Goal: Task Accomplishment & Management: Use online tool/utility

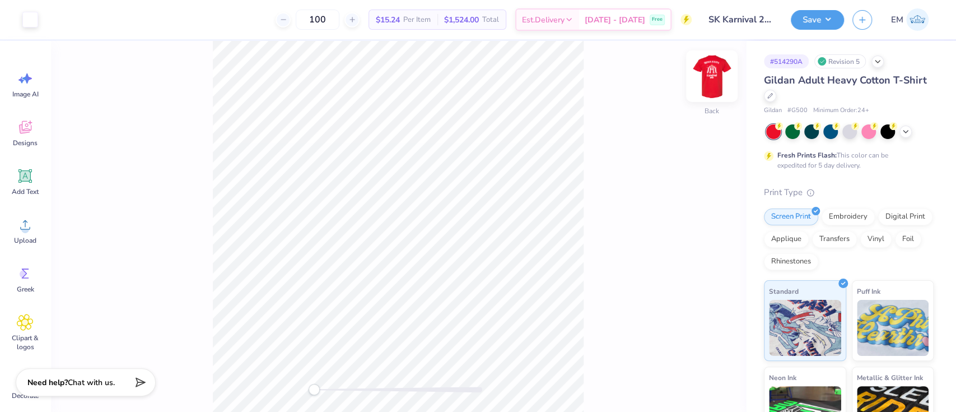
click at [716, 78] on img at bounding box center [711, 76] width 45 height 45
click at [69, 22] on div at bounding box center [71, 19] width 16 height 16
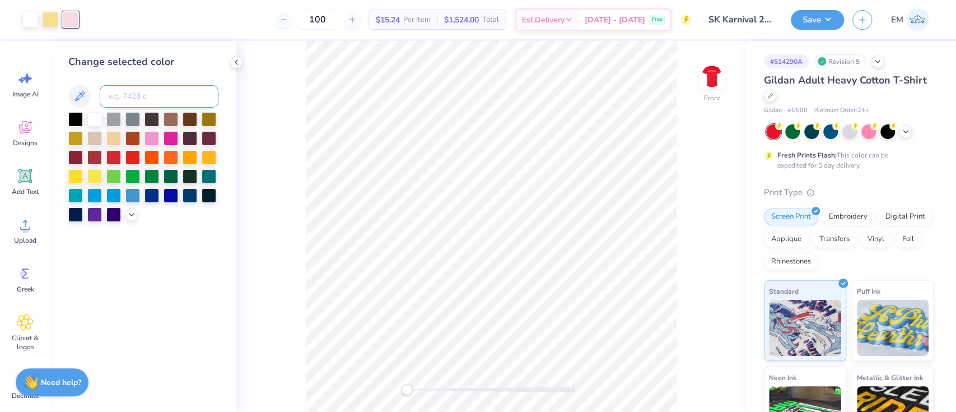
click at [113, 93] on input at bounding box center [159, 96] width 119 height 22
type input "1205"
click at [814, 22] on button "Save" at bounding box center [817, 18] width 53 height 20
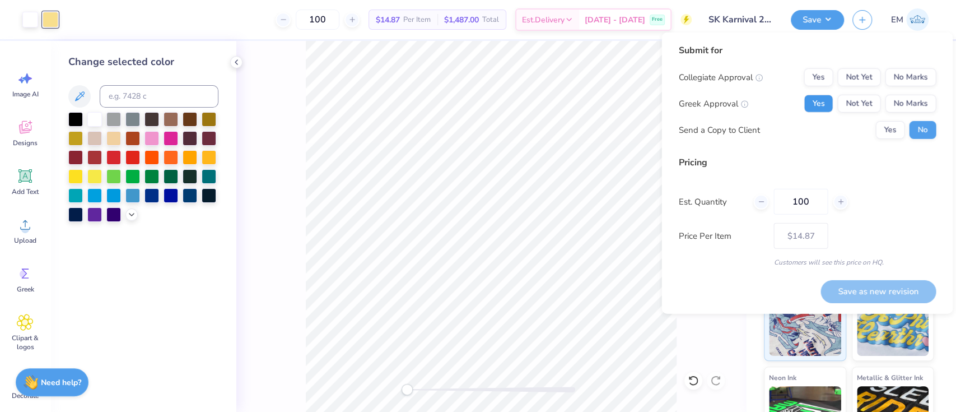
click at [821, 105] on button "Yes" at bounding box center [817, 104] width 29 height 18
click at [905, 71] on button "No Marks" at bounding box center [910, 77] width 51 height 18
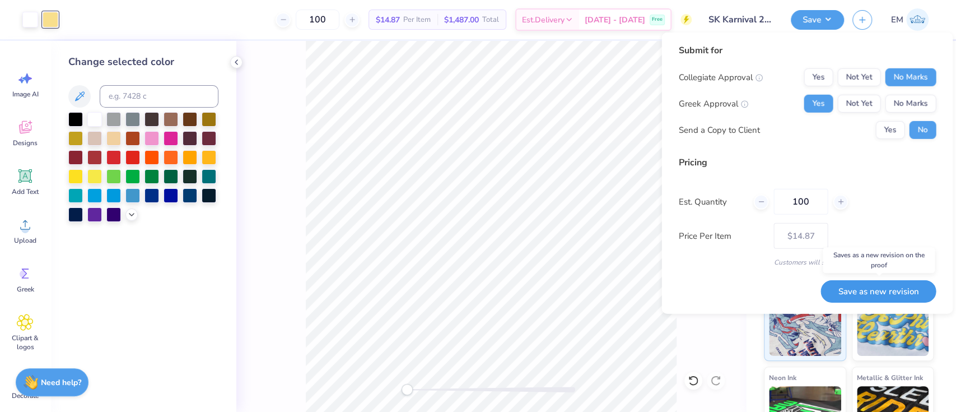
click at [870, 287] on button "Save as new revision" at bounding box center [877, 290] width 115 height 23
type input "$14.87"
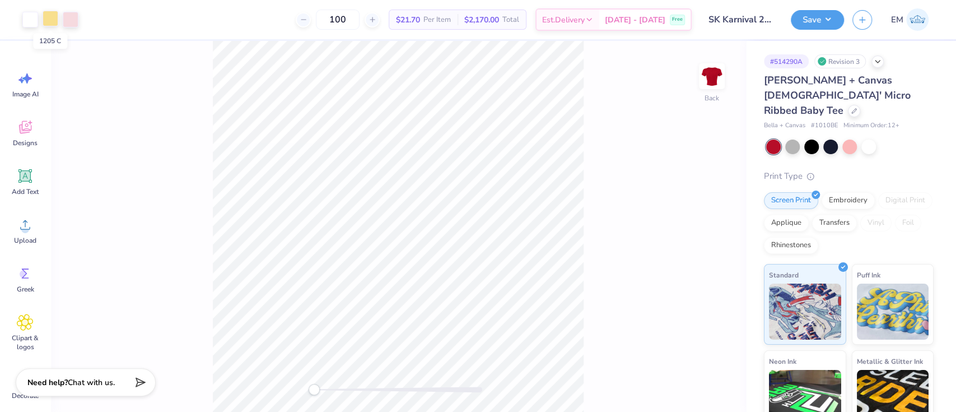
click at [48, 20] on div at bounding box center [51, 19] width 16 height 16
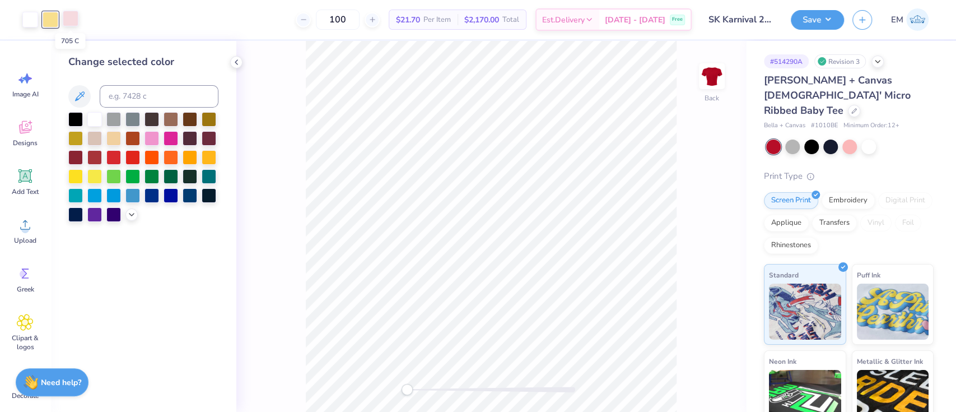
click at [70, 25] on div at bounding box center [71, 19] width 16 height 16
click at [121, 93] on input at bounding box center [159, 96] width 119 height 22
type input "1201C"
click at [49, 11] on div at bounding box center [51, 19] width 16 height 16
click at [129, 97] on input "1201C" at bounding box center [159, 96] width 119 height 22
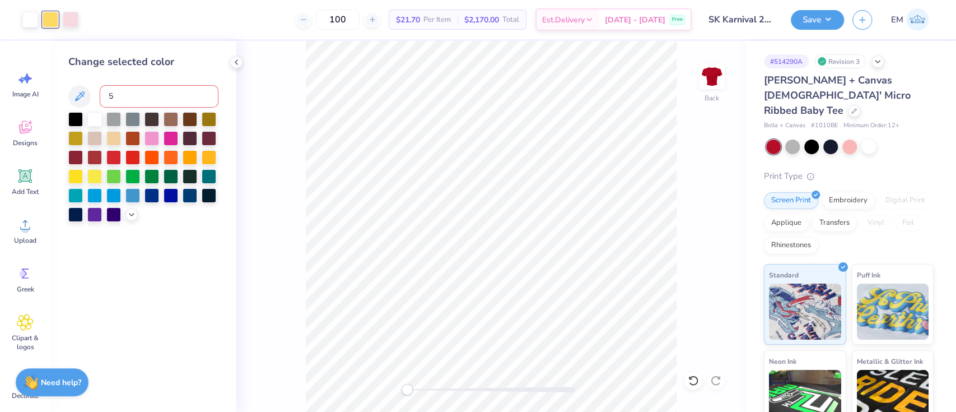
click at [130, 99] on input "5" at bounding box center [159, 96] width 119 height 22
click at [63, 16] on div at bounding box center [71, 19] width 16 height 16
drag, startPoint x: 123, startPoint y: 103, endPoint x: 78, endPoint y: 91, distance: 46.8
click at [78, 91] on div "5" at bounding box center [143, 96] width 150 height 22
type input "1205"
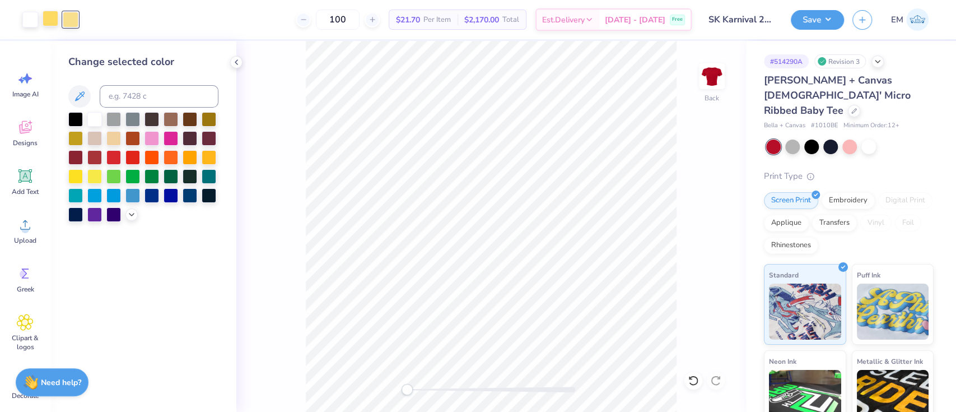
click at [49, 16] on div at bounding box center [51, 19] width 16 height 16
click at [116, 87] on input at bounding box center [159, 96] width 119 height 22
type input "1205"
click at [823, 20] on button "Save" at bounding box center [817, 18] width 53 height 20
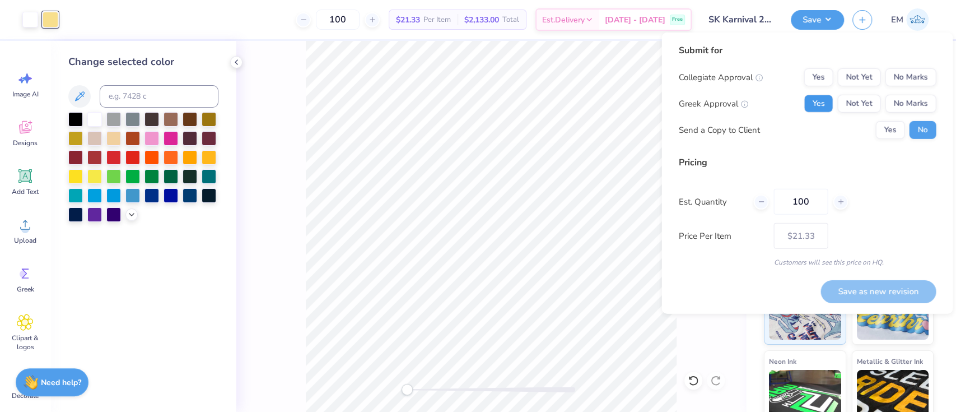
click at [825, 99] on button "Yes" at bounding box center [817, 104] width 29 height 18
click at [911, 70] on button "No Marks" at bounding box center [910, 77] width 51 height 18
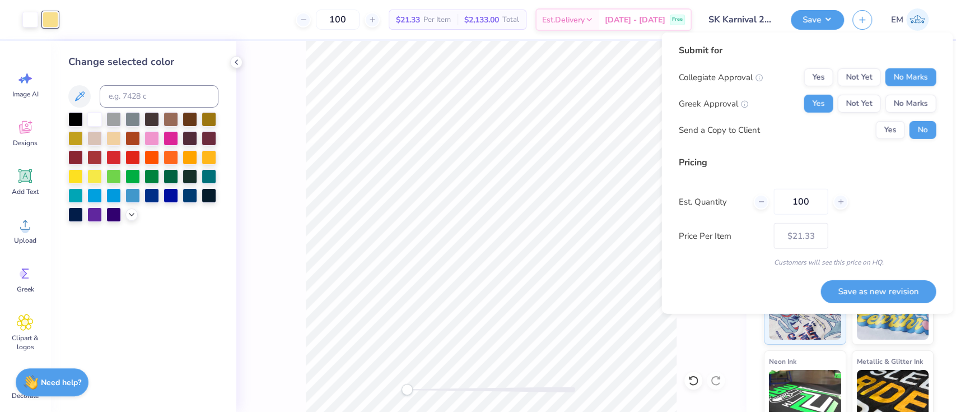
click at [899, 287] on button "Save as new revision" at bounding box center [877, 290] width 115 height 23
type input "$21.33"
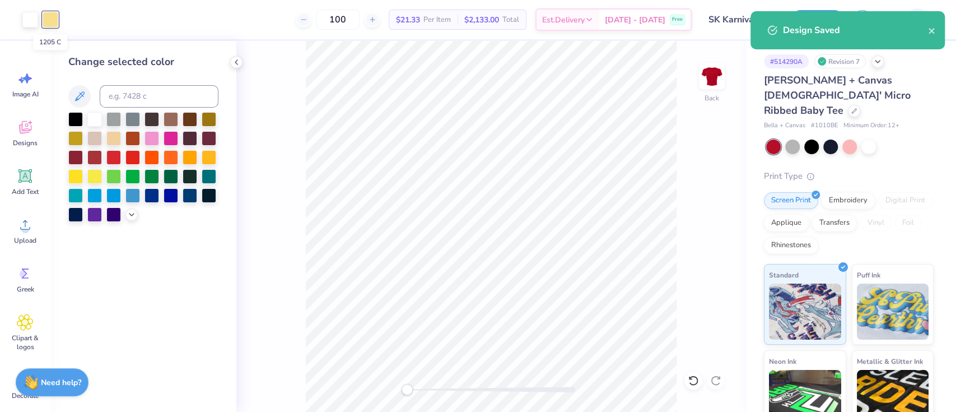
click at [46, 16] on div at bounding box center [51, 20] width 16 height 16
click at [148, 104] on input at bounding box center [159, 96] width 119 height 22
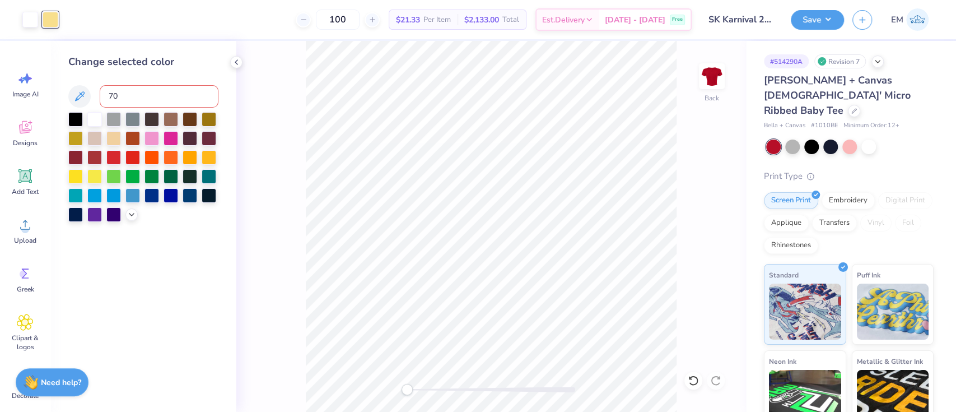
type input "705"
click at [810, 15] on button "Save" at bounding box center [817, 18] width 53 height 20
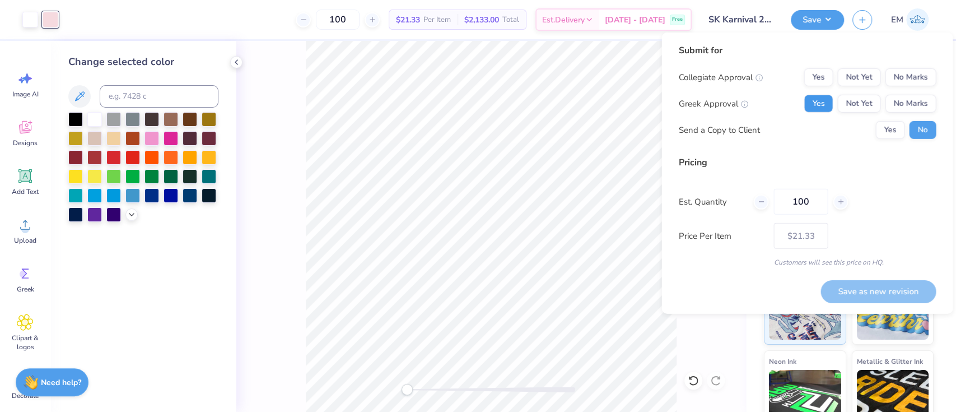
click at [822, 101] on button "Yes" at bounding box center [817, 104] width 29 height 18
click at [907, 71] on button "No Marks" at bounding box center [910, 77] width 51 height 18
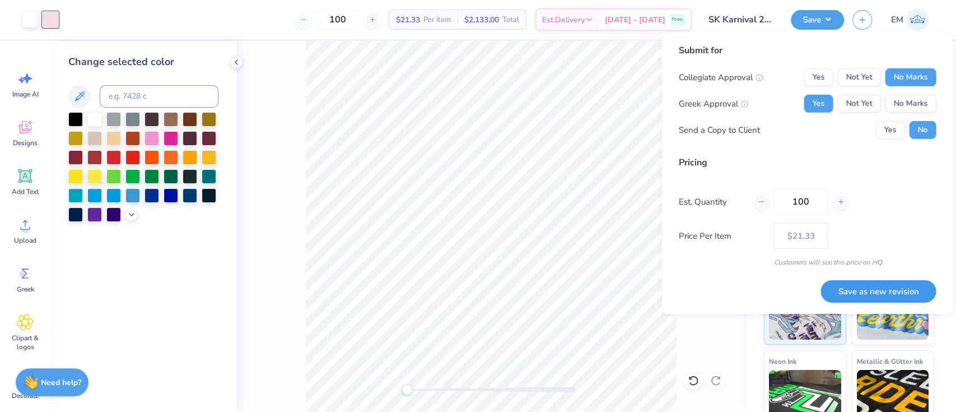
drag, startPoint x: 888, startPoint y: 289, endPoint x: 893, endPoint y: 284, distance: 7.1
click at [889, 289] on button "Save as new revision" at bounding box center [877, 290] width 115 height 23
type input "$21.33"
